Goal: Information Seeking & Learning: Learn about a topic

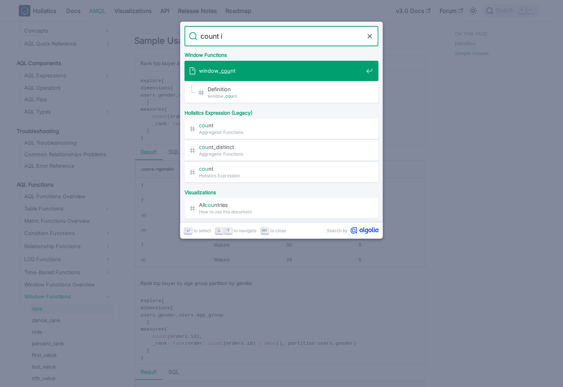
type input "count if"
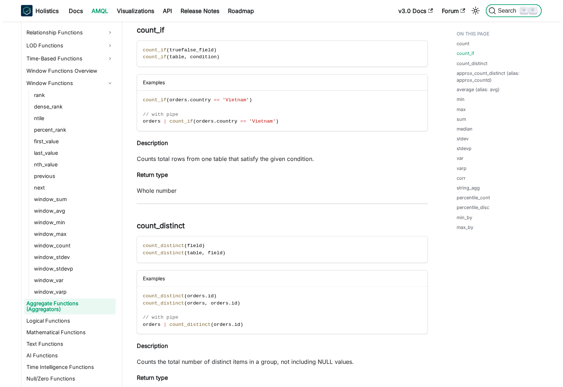
scroll to position [580, 0]
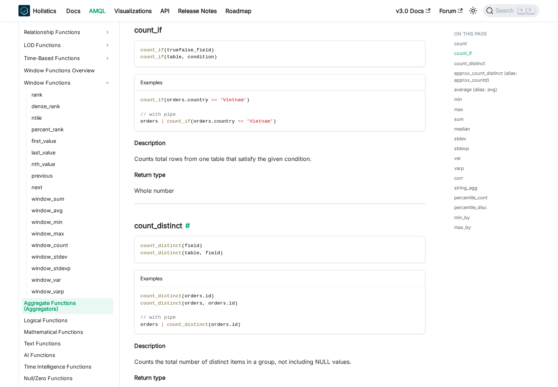
click at [233, 225] on h3 "count_distinct ​" at bounding box center [279, 225] width 291 height 9
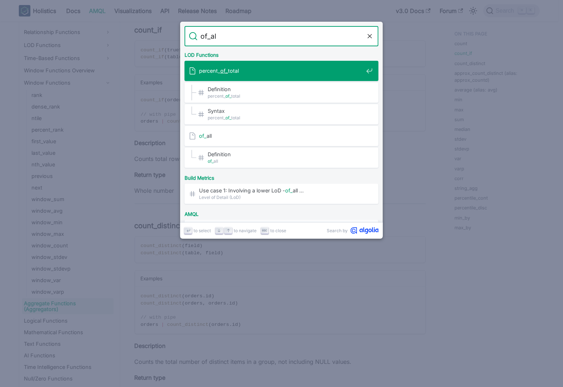
type input "of_all"
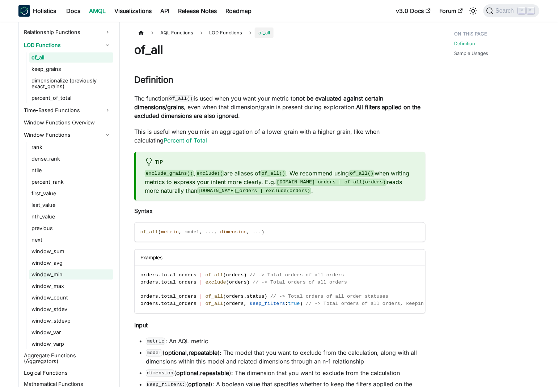
scroll to position [540, 0]
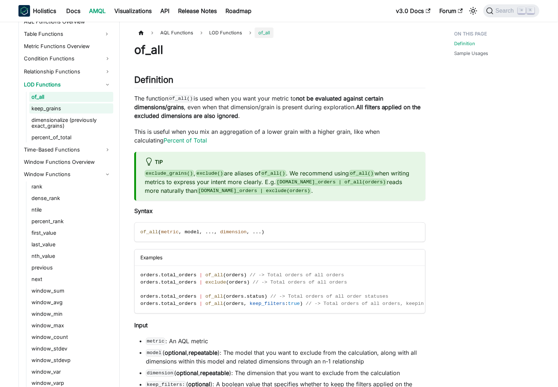
click at [71, 106] on link "keep_grains" at bounding box center [71, 108] width 84 height 10
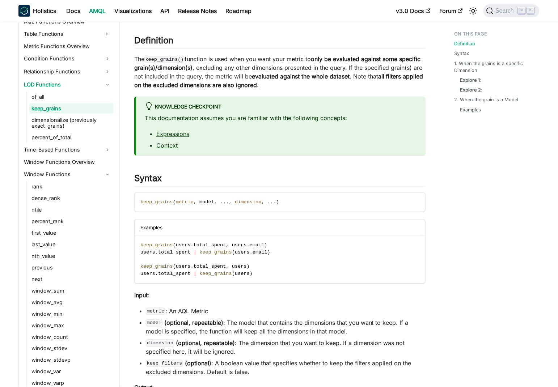
scroll to position [79, 0]
